Goal: Information Seeking & Learning: Learn about a topic

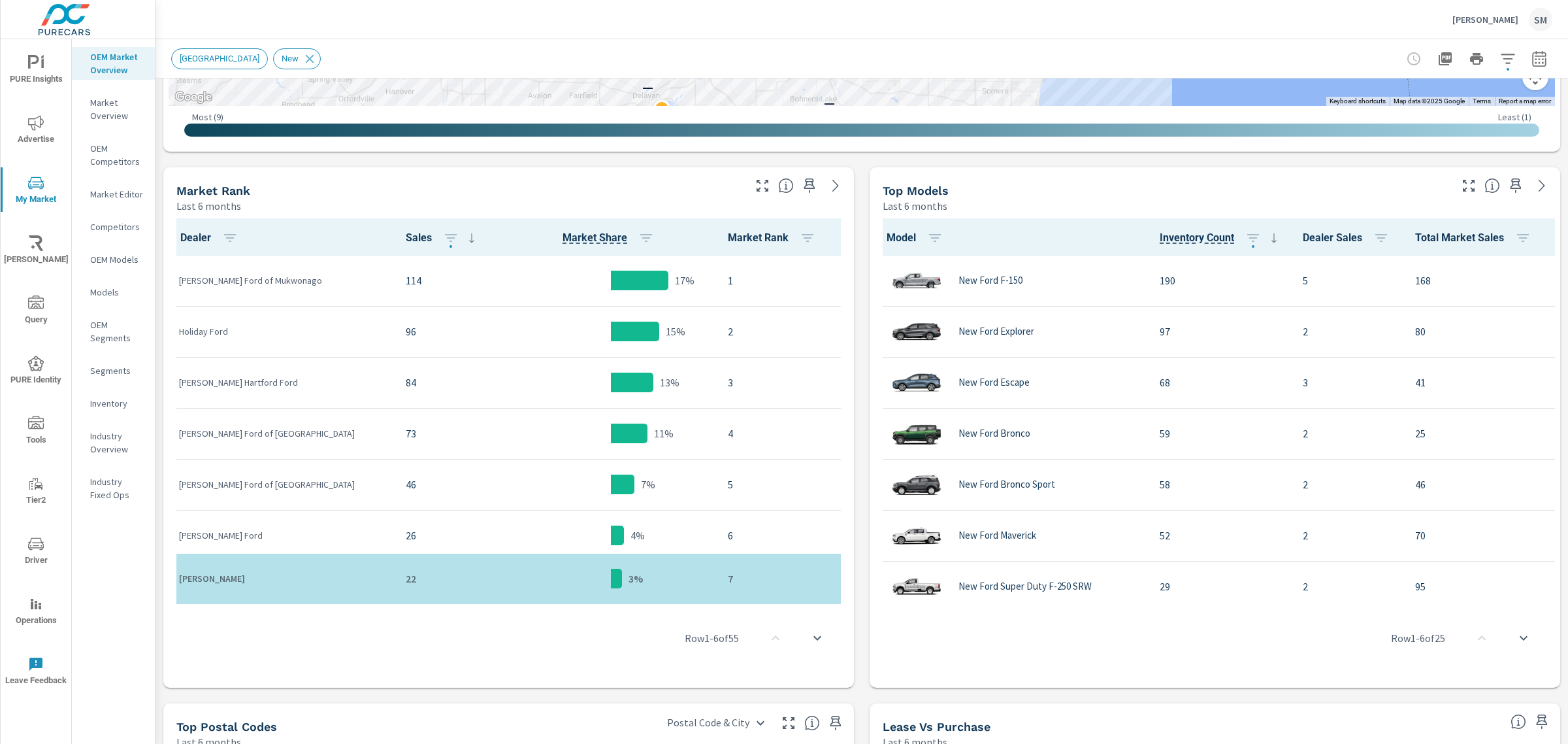
scroll to position [562, 0]
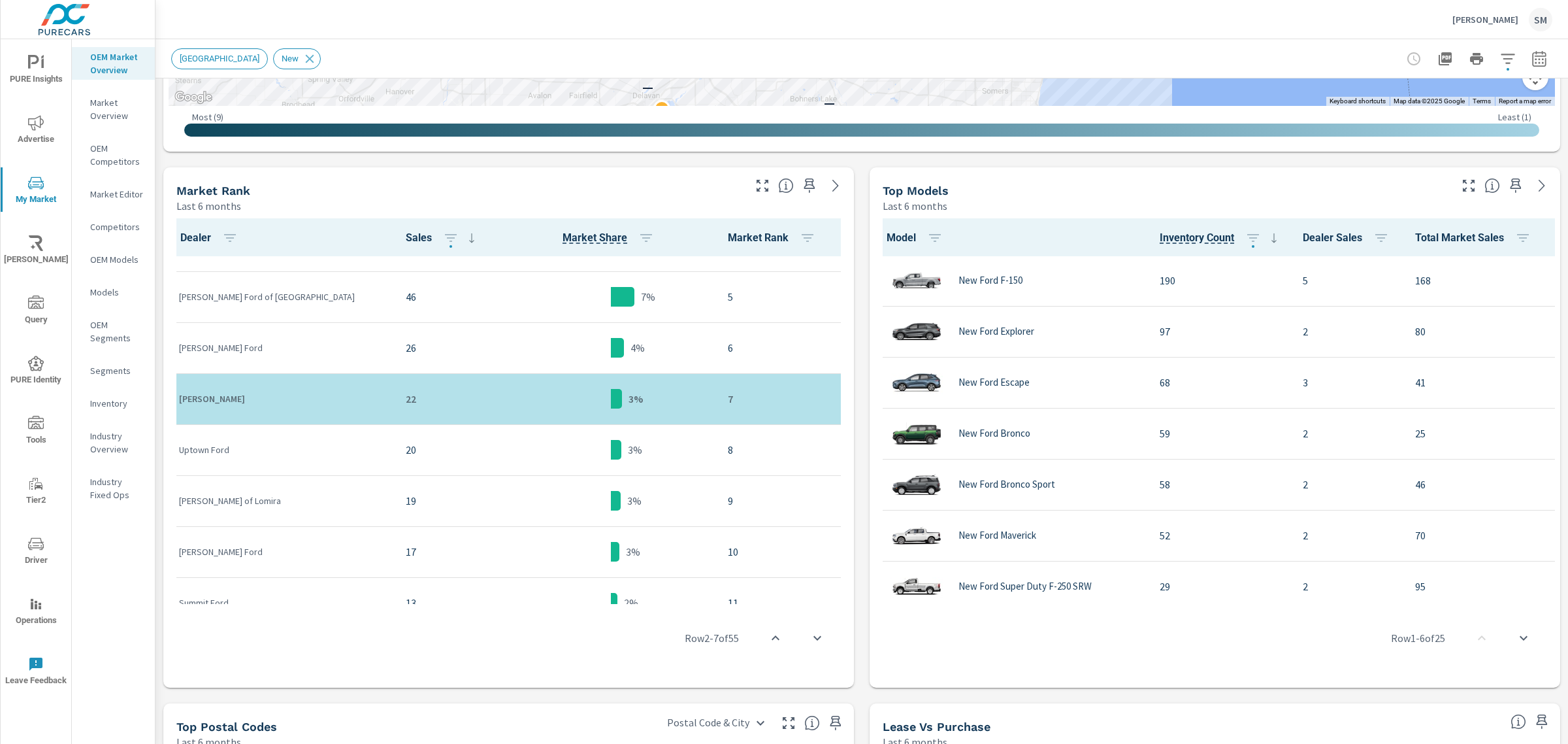
scroll to position [187, 0]
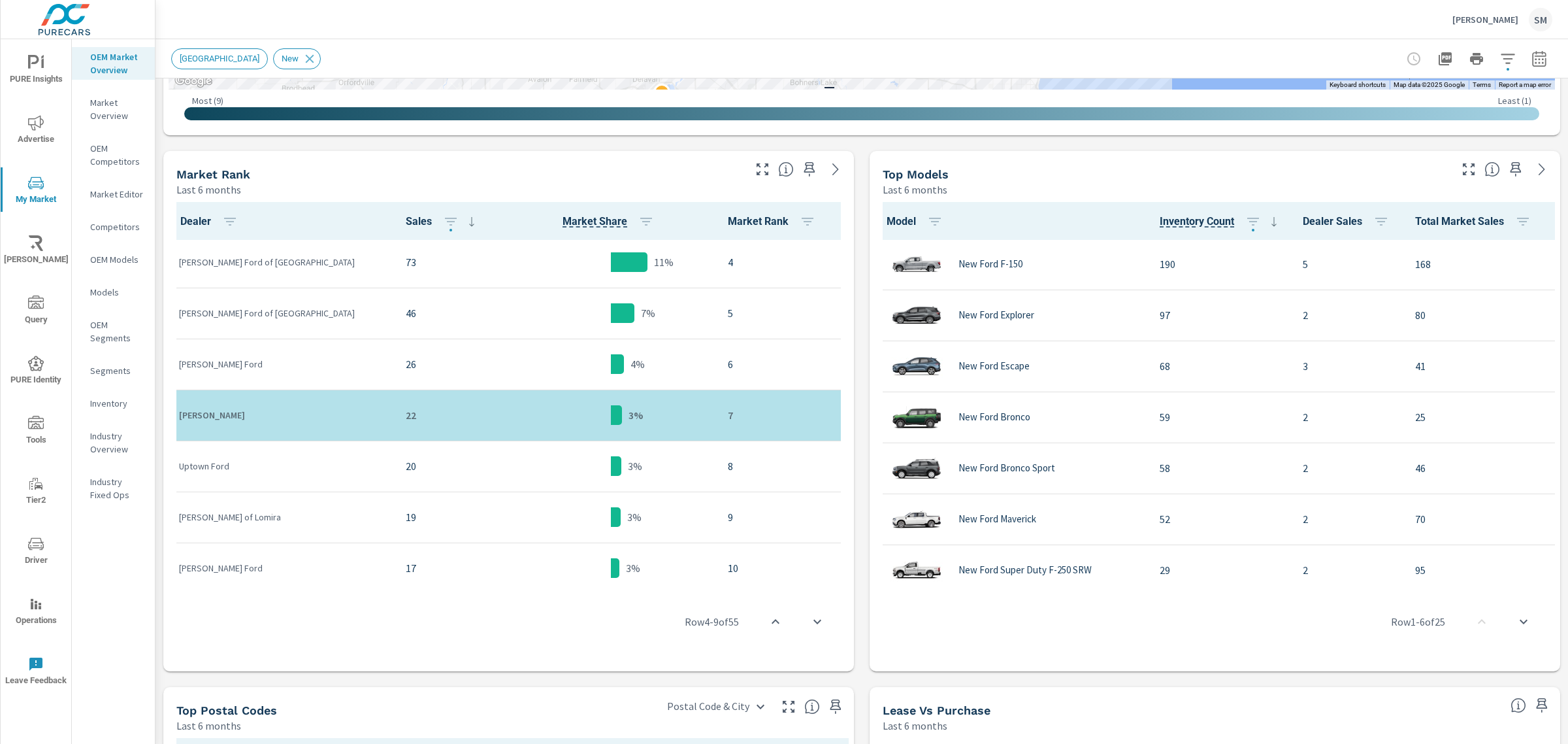
scroll to position [594, 0]
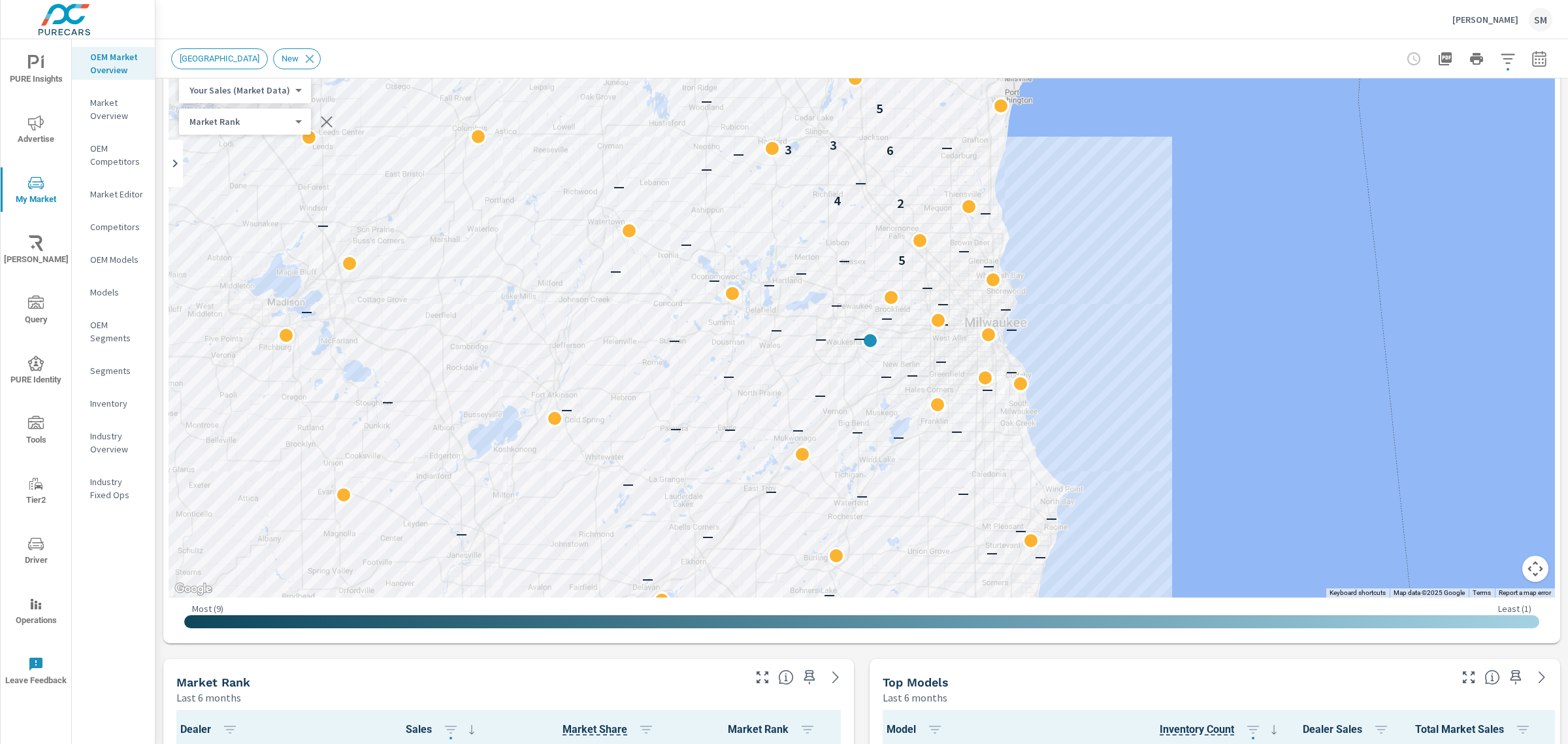
scroll to position [70, 0]
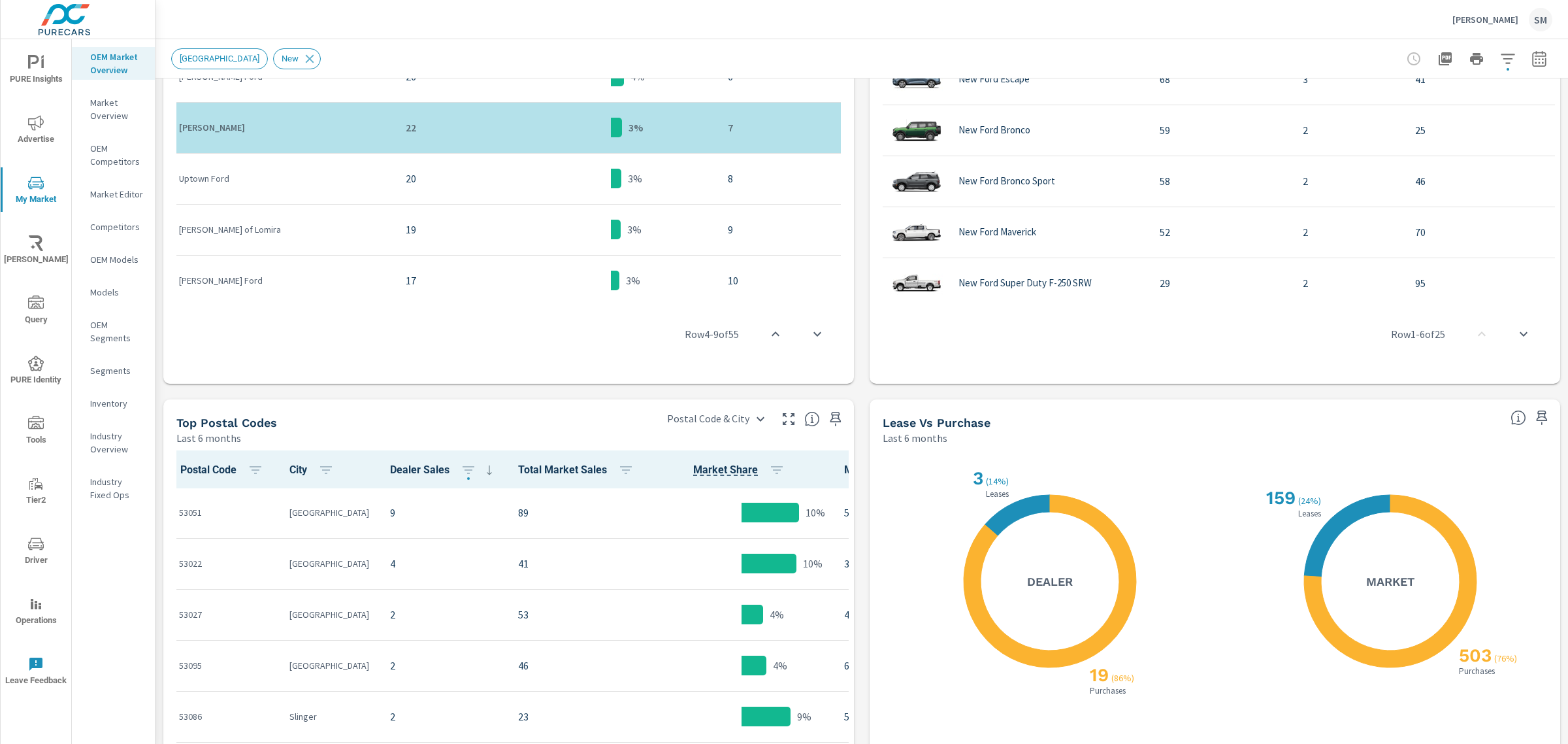
scroll to position [864, 0]
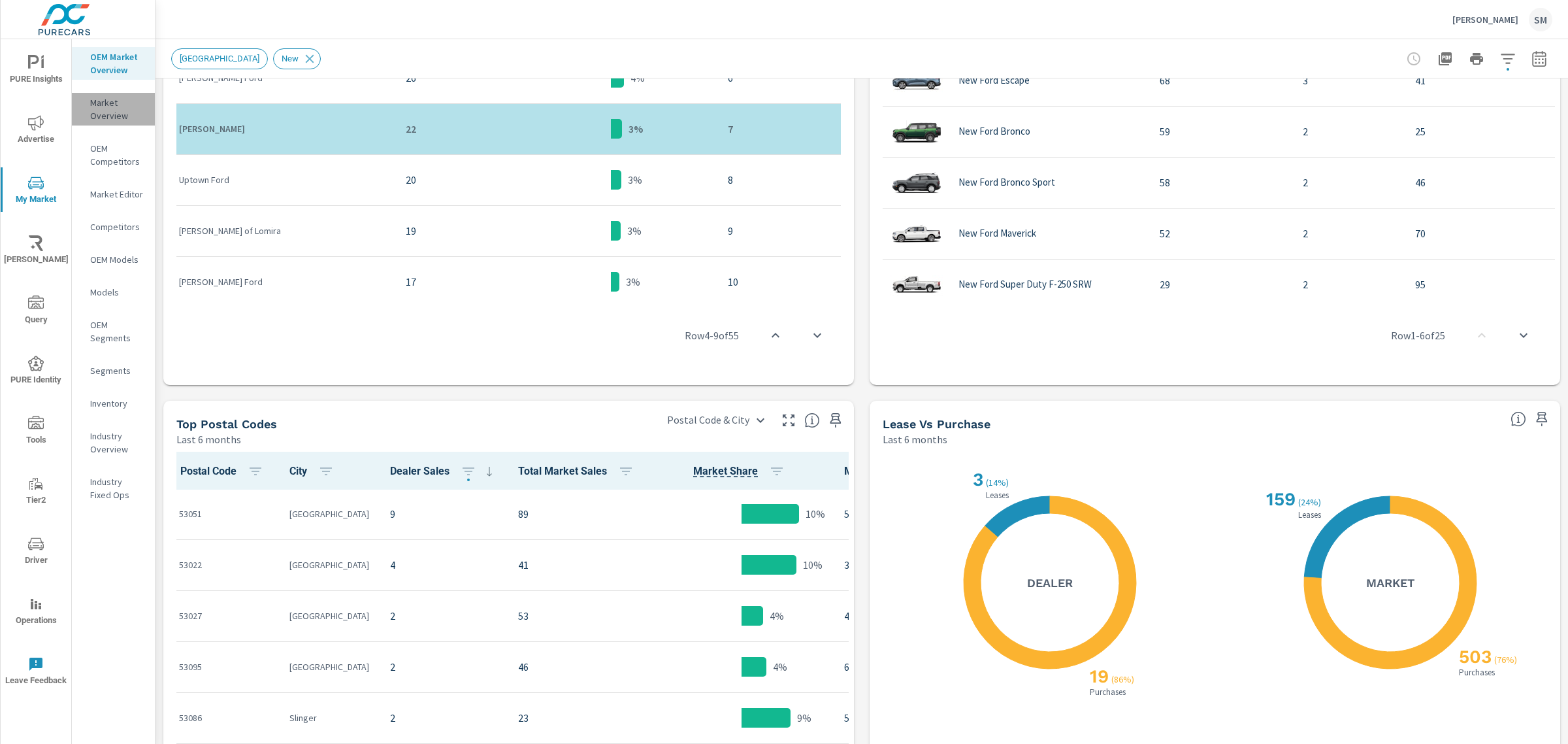
click at [106, 103] on p "Market Overview" at bounding box center [117, 109] width 54 height 26
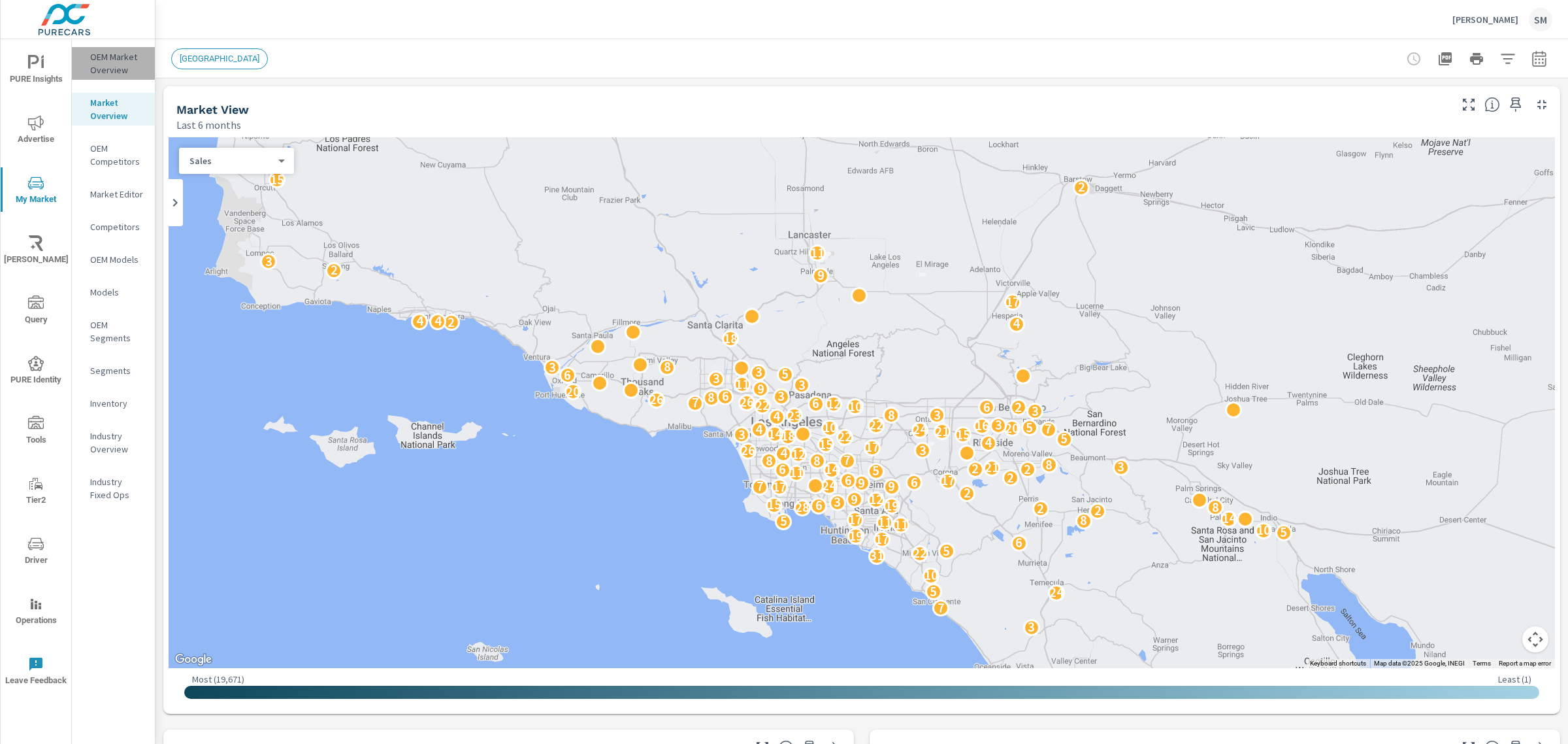
click at [110, 62] on p "OEM Market Overview" at bounding box center [117, 63] width 54 height 26
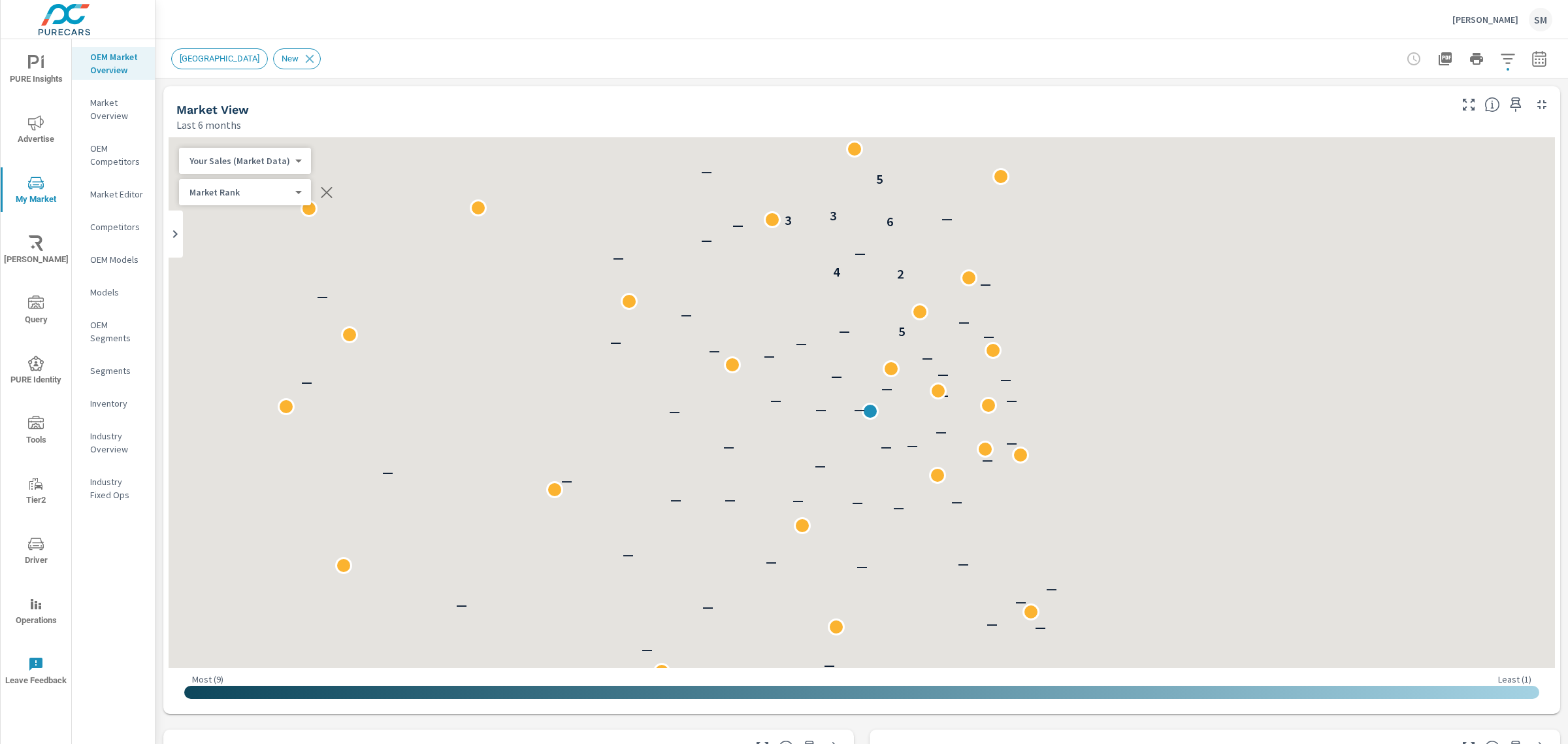
scroll to position [1, 0]
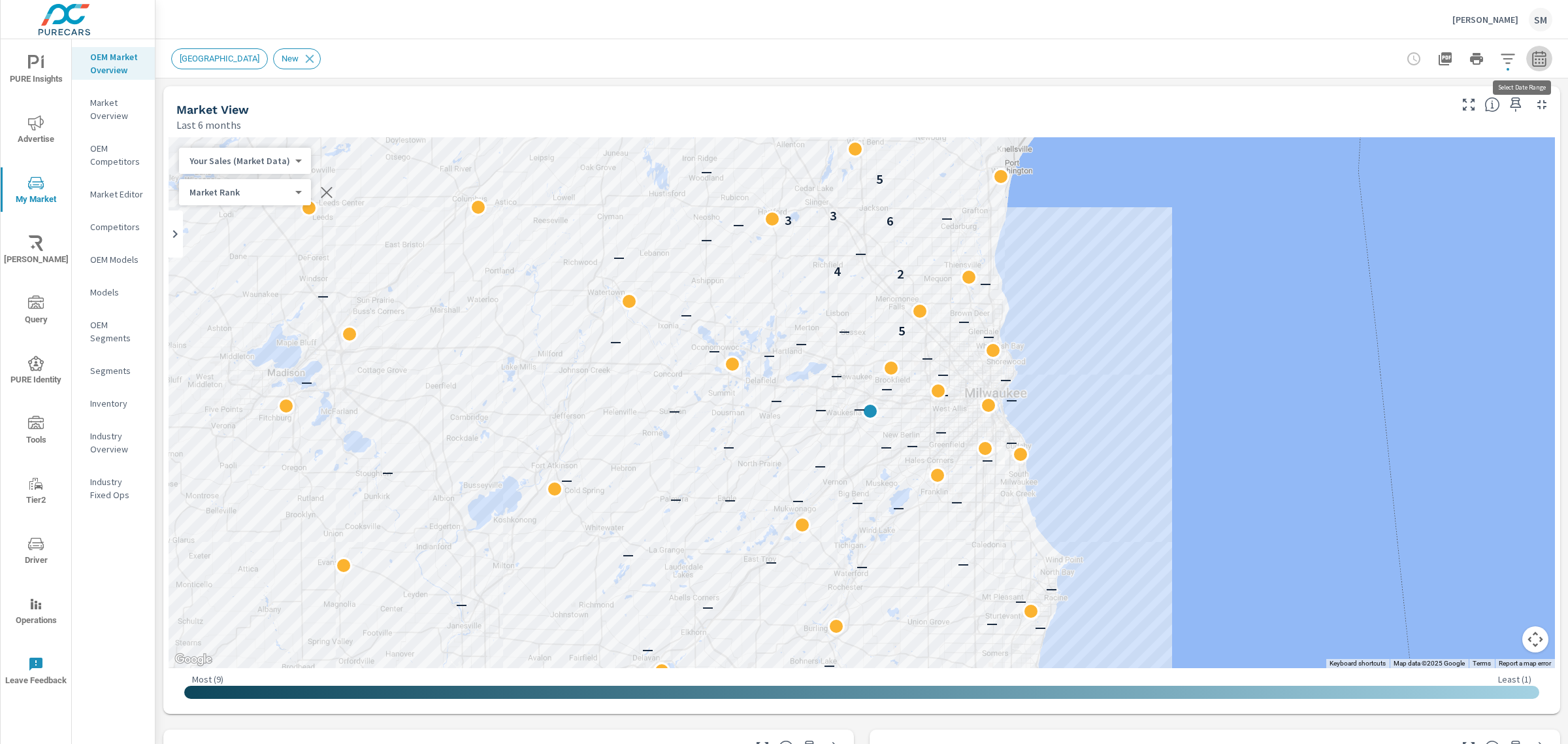
click at [1532, 54] on icon "button" at bounding box center [1540, 59] width 16 height 16
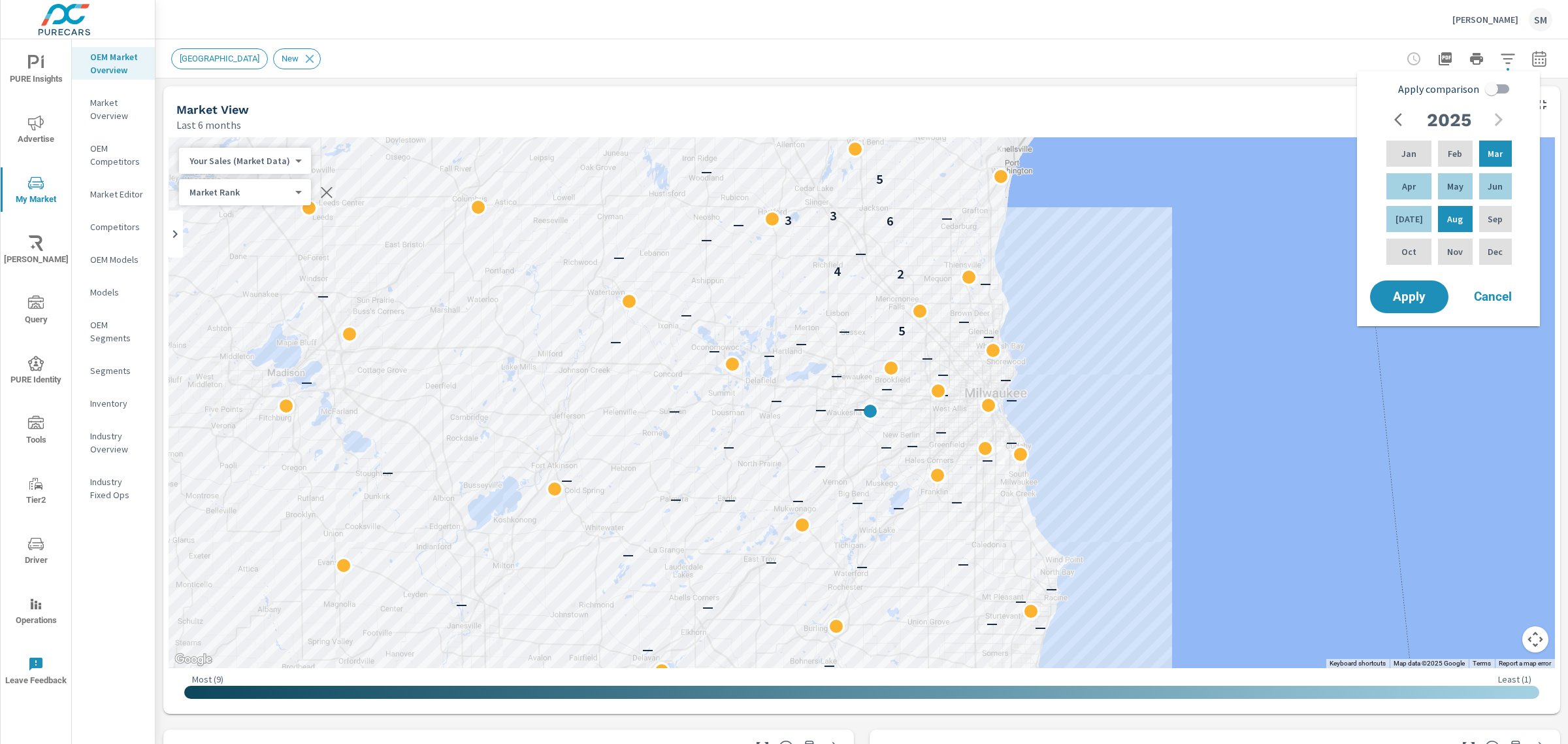
click at [1308, 66] on div "Fox Valley Corridor New" at bounding box center [771, 58] width 1198 height 21
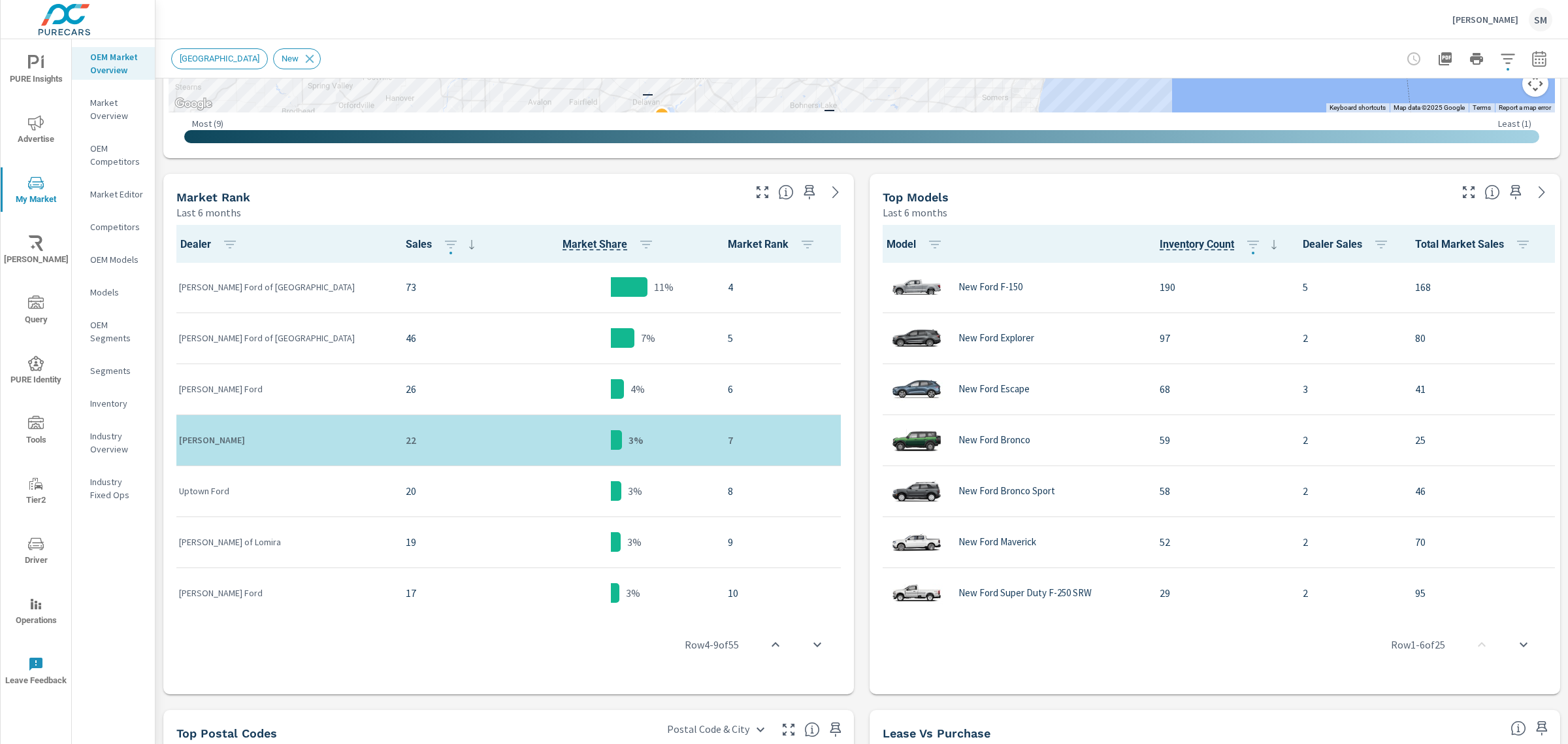
scroll to position [554, 0]
